Goal: Use online tool/utility: Utilize a website feature to perform a specific function

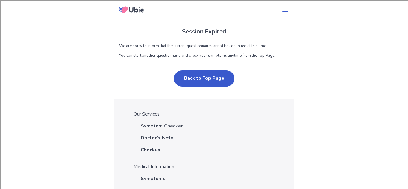
click at [164, 130] on span "Symptom Checker" at bounding box center [162, 125] width 42 height 7
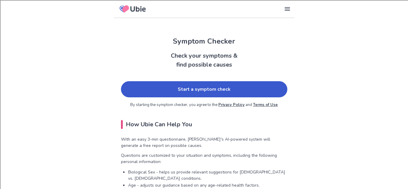
click at [204, 87] on link "Start a symptom check" at bounding box center [204, 89] width 166 height 16
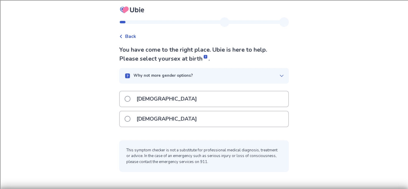
click at [225, 113] on div "Female" at bounding box center [204, 118] width 168 height 15
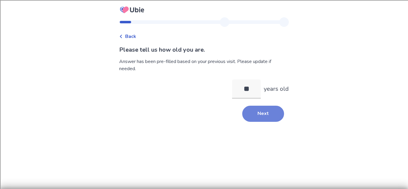
click at [249, 113] on button "Next" at bounding box center [263, 114] width 42 height 16
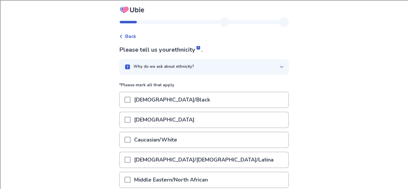
click at [172, 142] on p "Caucasian/White" at bounding box center [155, 139] width 50 height 15
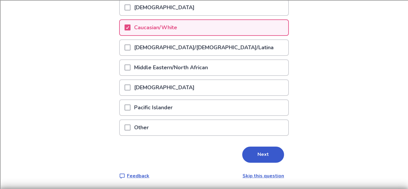
scroll to position [111, 0]
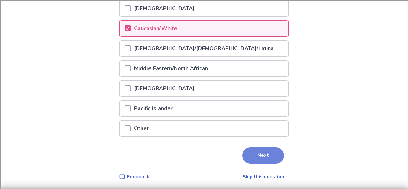
click at [247, 152] on button "Next" at bounding box center [263, 155] width 42 height 16
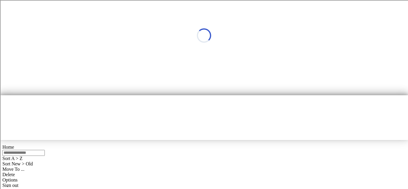
scroll to position [0, 0]
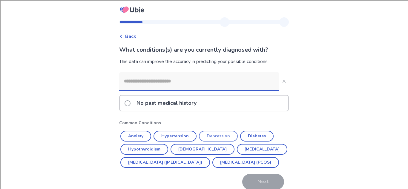
click at [221, 135] on button "Depression" at bounding box center [218, 136] width 39 height 11
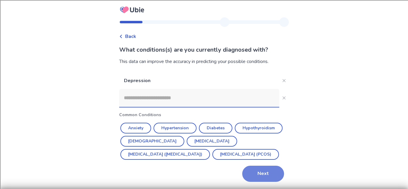
click at [260, 179] on button "Next" at bounding box center [263, 174] width 42 height 16
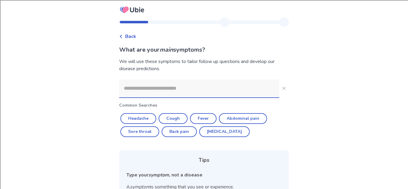
click at [184, 86] on input at bounding box center [199, 88] width 160 height 18
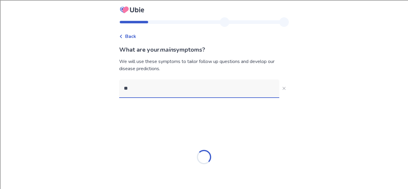
type input "*"
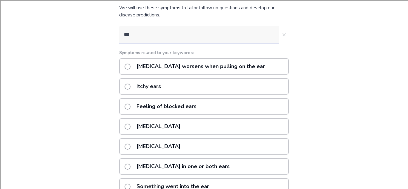
scroll to position [52, 0]
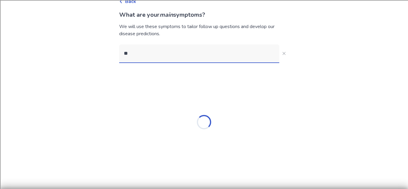
type input "*"
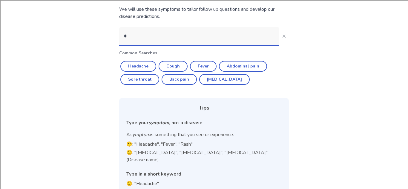
scroll to position [35, 0]
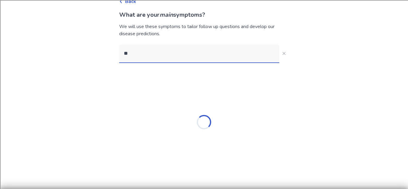
type input "***"
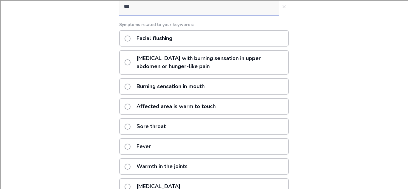
scroll to position [83, 0]
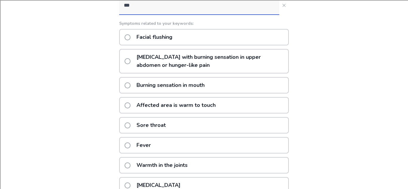
click at [157, 181] on p "Hot flashes" at bounding box center [158, 185] width 51 height 15
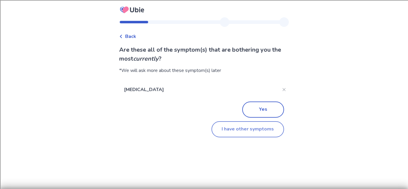
click at [247, 127] on button "I have other symptoms" at bounding box center [247, 129] width 73 height 16
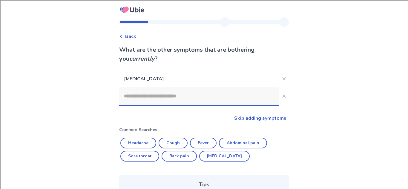
scroll to position [91, 0]
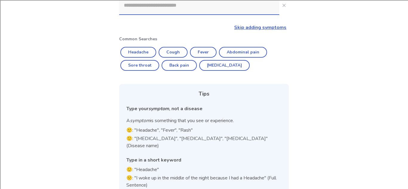
click at [173, 130] on p "🙂: "Headache", "Fever", "Rash"" at bounding box center [203, 130] width 155 height 7
copy p "ever""
paste input "*****"
type input "*****"
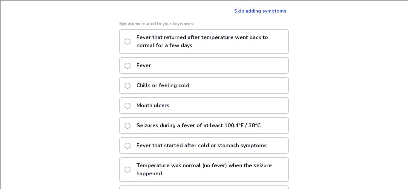
scroll to position [109, 0]
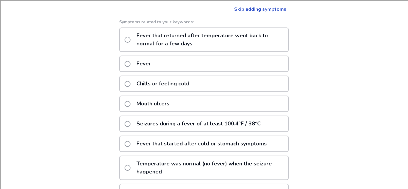
click at [178, 84] on p "Chills or feeling cold" at bounding box center [163, 83] width 60 height 15
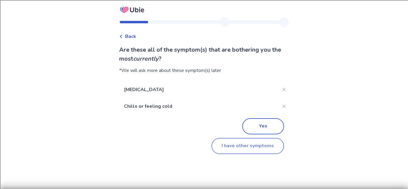
click at [244, 145] on button "I have other symptoms" at bounding box center [247, 146] width 73 height 16
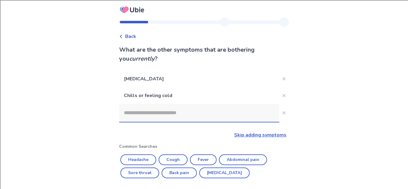
scroll to position [109, 0]
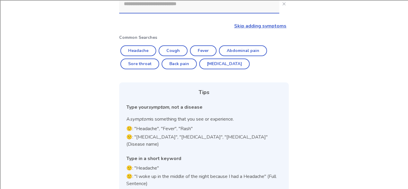
click at [146, 129] on p "🙂: "Headache", "Fever", "Rash"" at bounding box center [203, 128] width 155 height 7
copy p "eadache""
click at [171, 7] on input at bounding box center [199, 4] width 160 height 18
paste input "********"
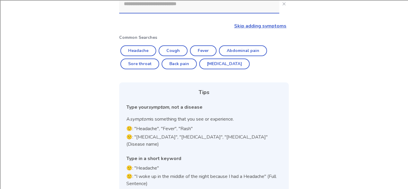
type input "********"
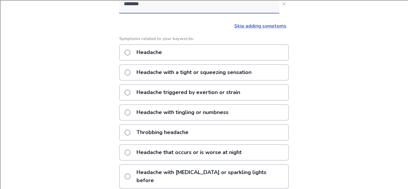
click at [175, 132] on p "Throbbing headache" at bounding box center [162, 132] width 59 height 15
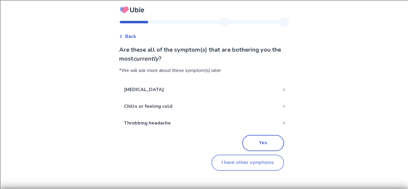
click at [229, 167] on button "I have other symptoms" at bounding box center [247, 163] width 73 height 16
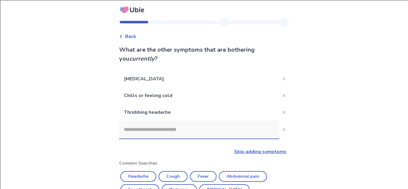
scroll to position [109, 0]
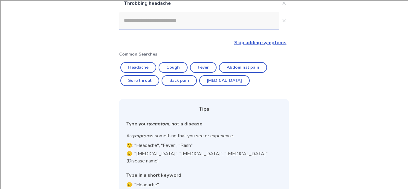
click at [192, 22] on input at bounding box center [199, 21] width 160 height 18
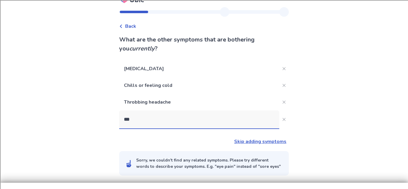
type input "****"
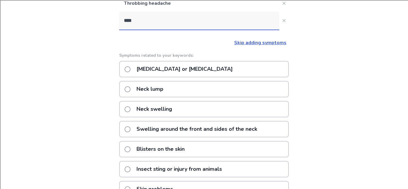
click at [170, 68] on p "Neck pain or stiffness" at bounding box center [184, 68] width 103 height 15
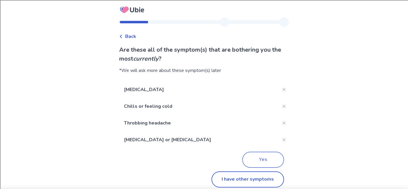
click at [254, 159] on button "Yes" at bounding box center [263, 160] width 42 height 16
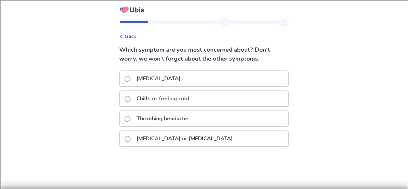
click at [182, 78] on div "Hot flashes" at bounding box center [204, 78] width 168 height 15
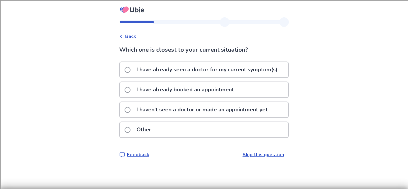
click at [193, 107] on p "I haven't seen a doctor or made an appointment yet" at bounding box center [202, 109] width 138 height 15
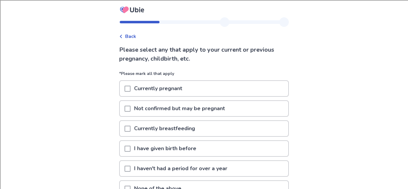
scroll to position [61, 0]
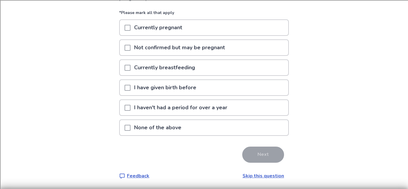
click at [153, 125] on p "None of the above" at bounding box center [157, 127] width 54 height 15
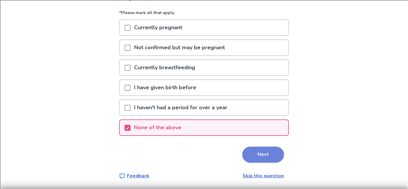
click at [256, 159] on button "Next" at bounding box center [263, 155] width 42 height 16
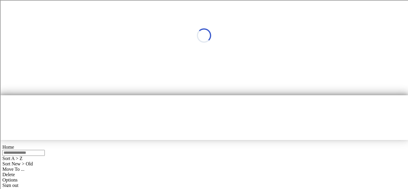
scroll to position [0, 0]
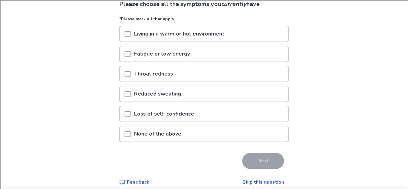
scroll to position [52, 0]
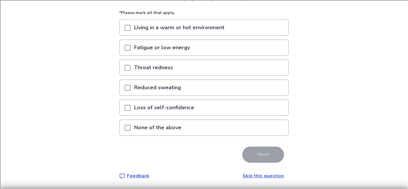
click at [129, 46] on span at bounding box center [127, 48] width 6 height 6
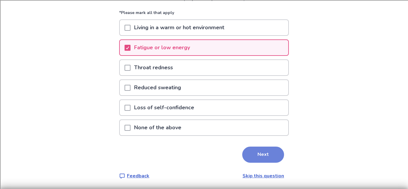
click at [250, 150] on button "Next" at bounding box center [263, 155] width 42 height 16
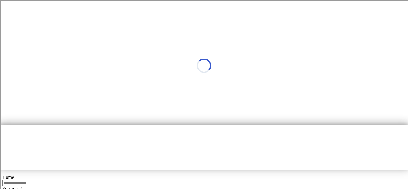
select select "*"
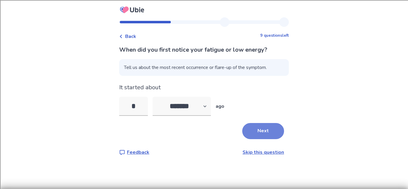
type input "*"
click at [268, 136] on button "Next" at bounding box center [263, 131] width 42 height 16
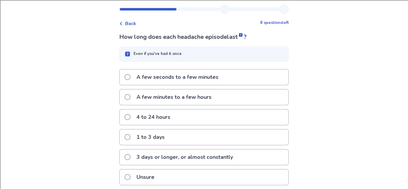
scroll to position [13, 0]
click at [168, 121] on p "4 to 24 hours" at bounding box center [153, 116] width 41 height 15
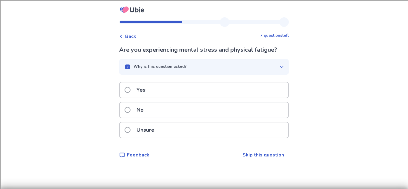
click at [207, 68] on div "Why is this question asked?" at bounding box center [201, 67] width 155 height 6
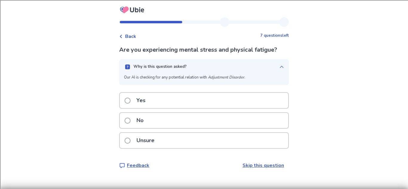
click at [207, 67] on div "Why is this question asked?" at bounding box center [201, 67] width 155 height 6
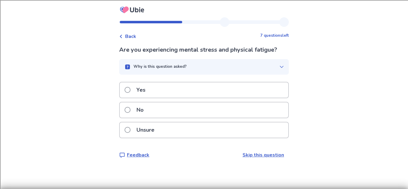
click at [206, 66] on div "Why is this question asked?" at bounding box center [201, 67] width 155 height 6
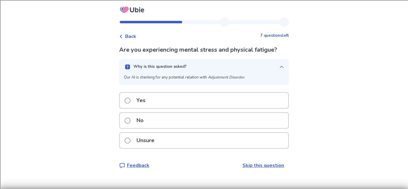
click at [206, 66] on div "Why is this question asked?" at bounding box center [201, 67] width 155 height 6
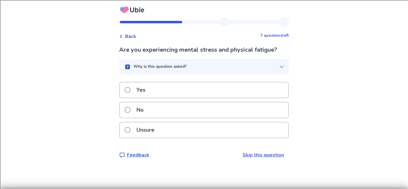
click at [177, 107] on div "No" at bounding box center [204, 109] width 168 height 15
click at [167, 131] on div "Unsure" at bounding box center [204, 129] width 168 height 15
click at [158, 112] on div "No" at bounding box center [204, 109] width 168 height 15
click at [164, 85] on div "Yes" at bounding box center [204, 89] width 168 height 15
click at [159, 109] on div "No" at bounding box center [204, 109] width 168 height 15
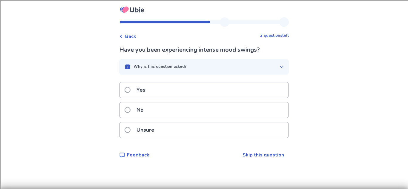
click at [169, 81] on div "Have you been experiencing intense mood swings? Why is this question asked? Our…" at bounding box center [204, 101] width 170 height 113
click at [169, 91] on div "Yes" at bounding box center [204, 89] width 168 height 15
click at [162, 89] on div "Yes" at bounding box center [204, 89] width 168 height 15
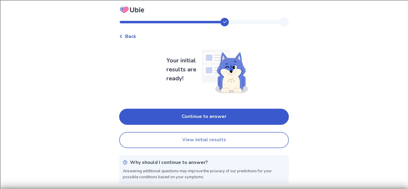
click at [243, 141] on button "View initial results" at bounding box center [204, 140] width 170 height 16
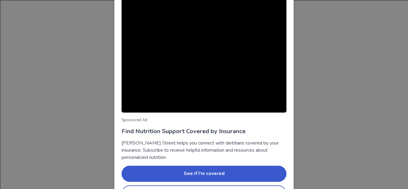
scroll to position [59, 0]
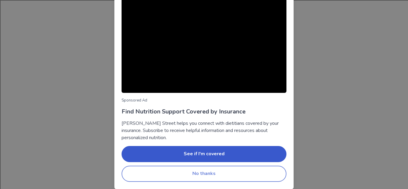
click at [210, 177] on button "No thanks" at bounding box center [203, 174] width 165 height 16
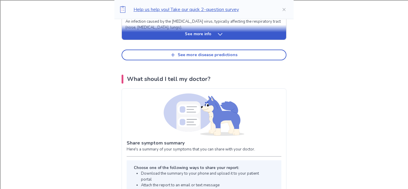
scroll to position [352, 0]
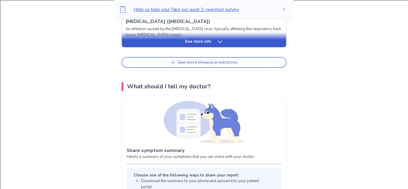
click at [206, 65] on button "See more disease predictions" at bounding box center [203, 62] width 165 height 11
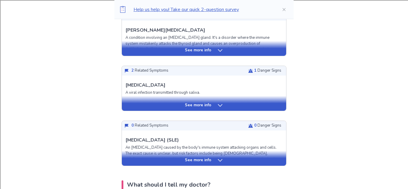
scroll to position [404, 0]
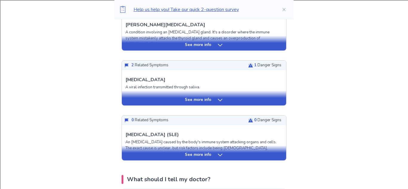
click at [214, 96] on div "See more info" at bounding box center [204, 97] width 164 height 15
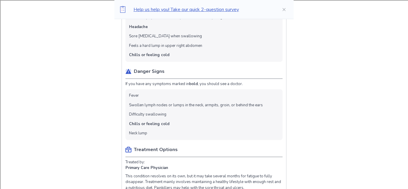
scroll to position [526, 0]
